Goal: Task Accomplishment & Management: Manage account settings

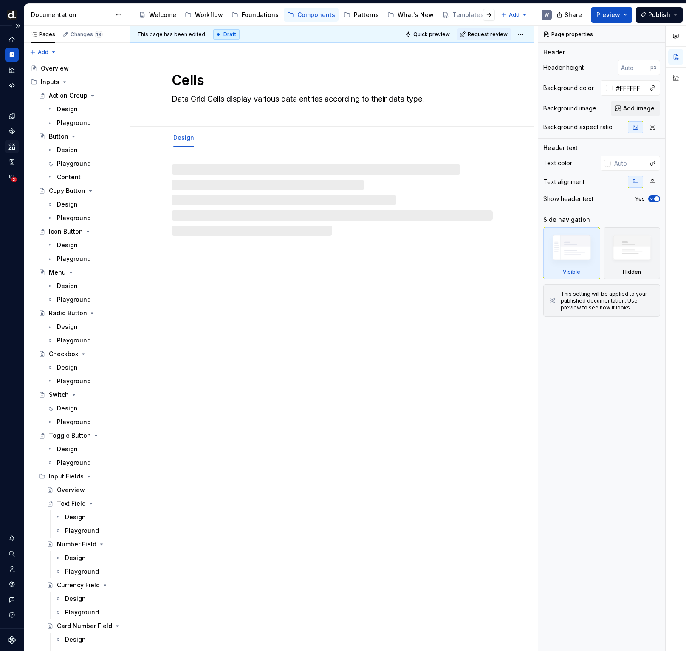
type textarea "*"
click at [14, 570] on icon "Invite team" at bounding box center [12, 569] width 8 height 8
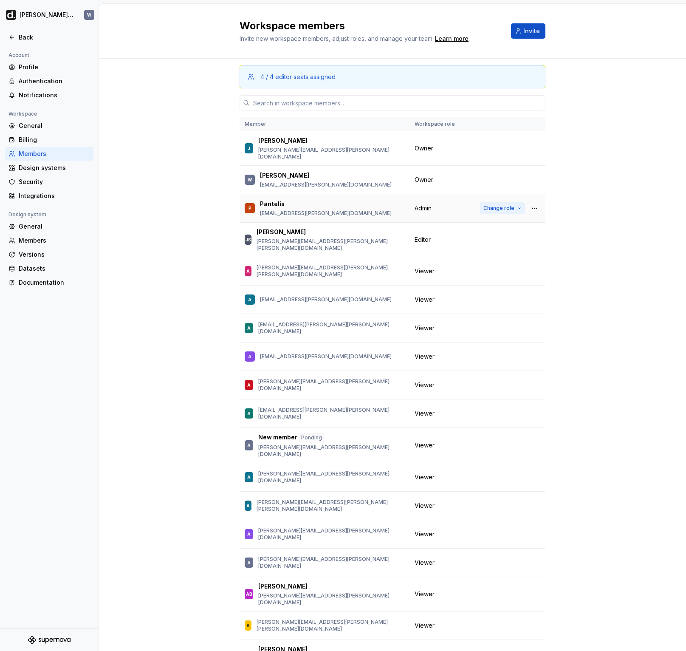
click at [506, 205] on span "Change role" at bounding box center [498, 208] width 31 height 7
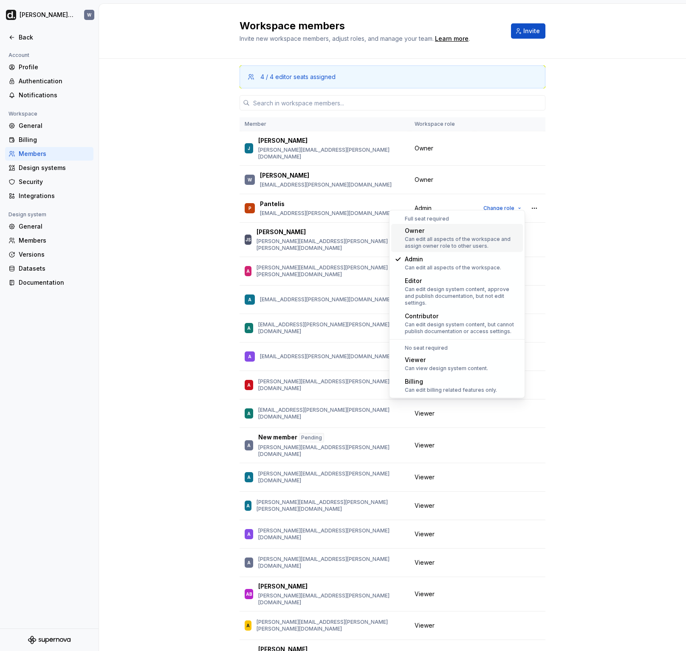
click at [478, 243] on div "Can edit all aspects of the workspace and assign owner role to other users." at bounding box center [462, 243] width 115 height 14
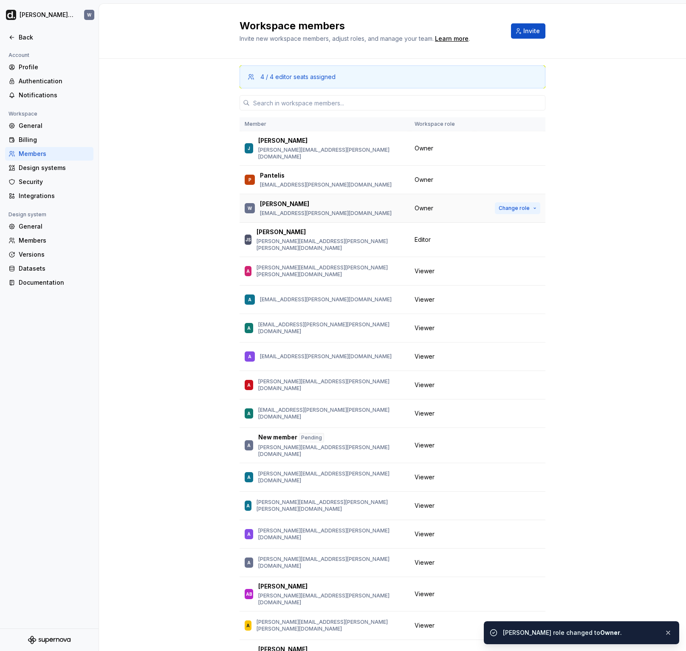
click at [507, 205] on span "Change role" at bounding box center [514, 208] width 31 height 7
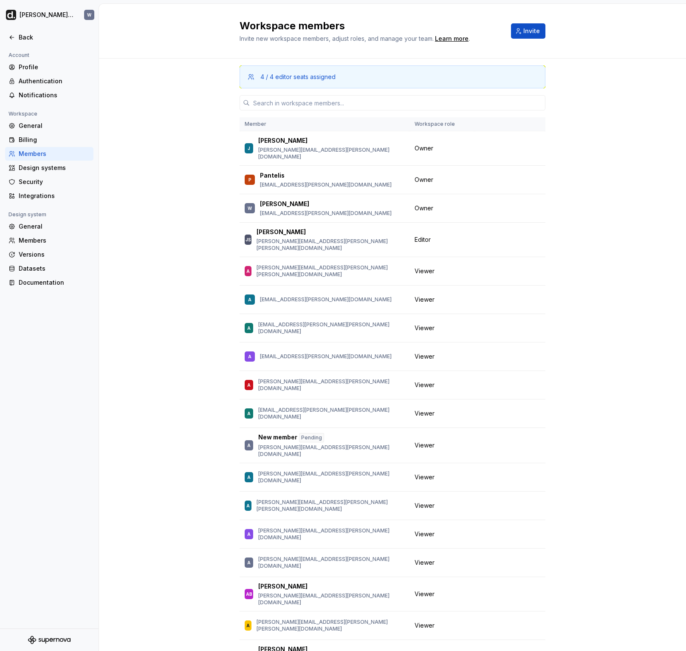
click at [600, 268] on div "4 / 4 editor seats assigned Member Workspace role J Jon jonathan.willington@dee…" at bounding box center [392, 382] width 587 height 647
